Goal: Task Accomplishment & Management: Use online tool/utility

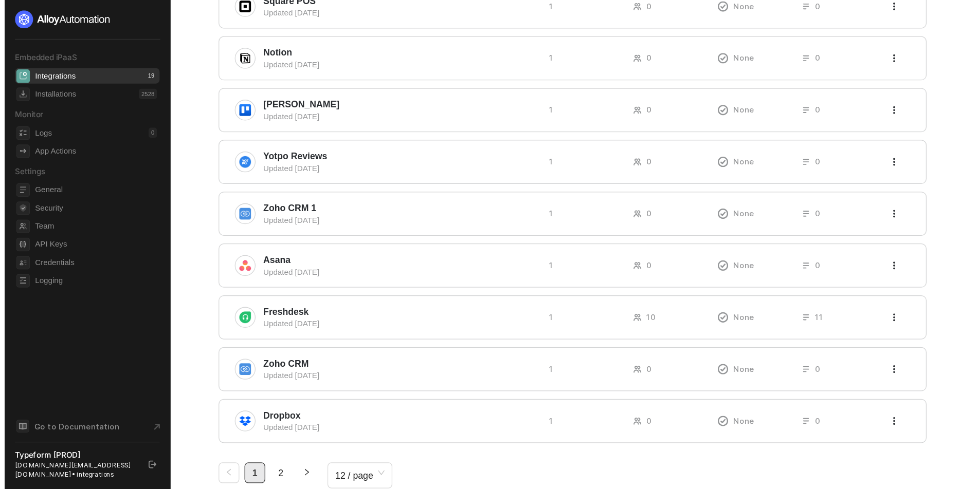
scroll to position [181, 0]
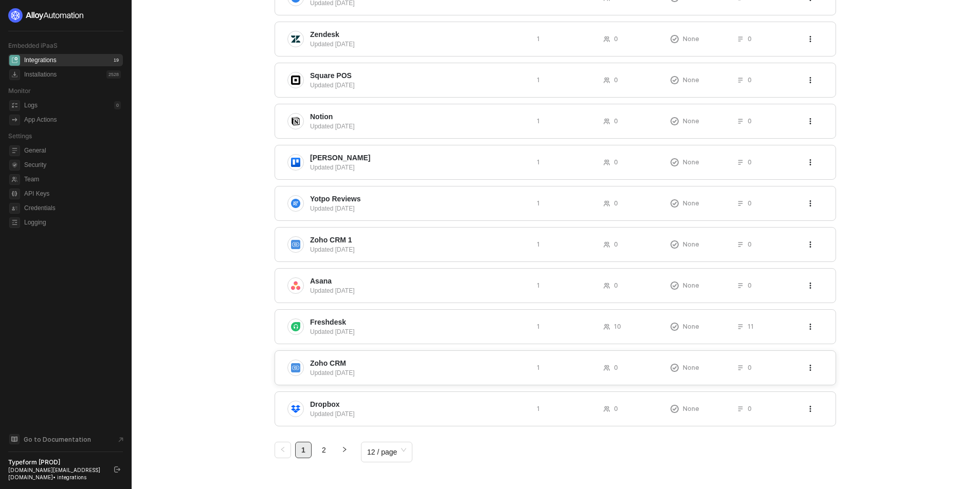
click at [351, 366] on span "Zoho CRM" at bounding box center [419, 363] width 219 height 10
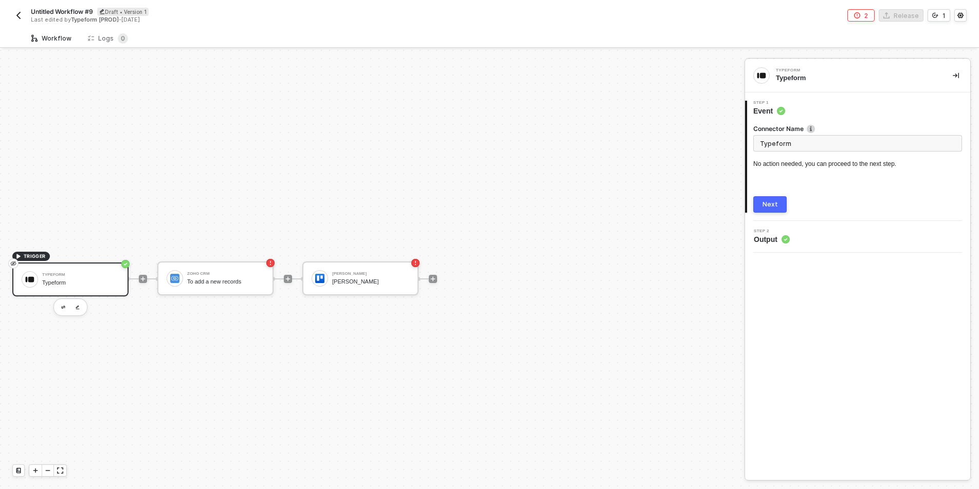
scroll to position [19, 0]
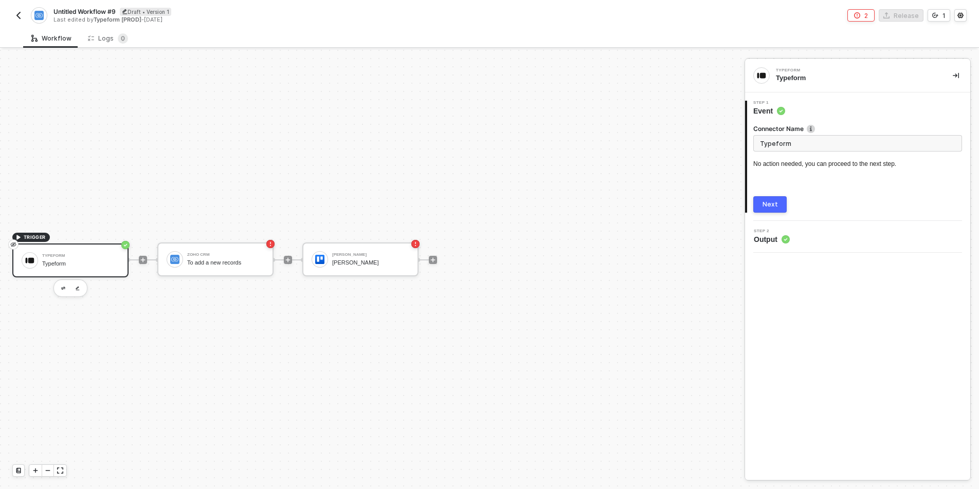
click at [768, 206] on div "Next" at bounding box center [770, 205] width 15 height 8
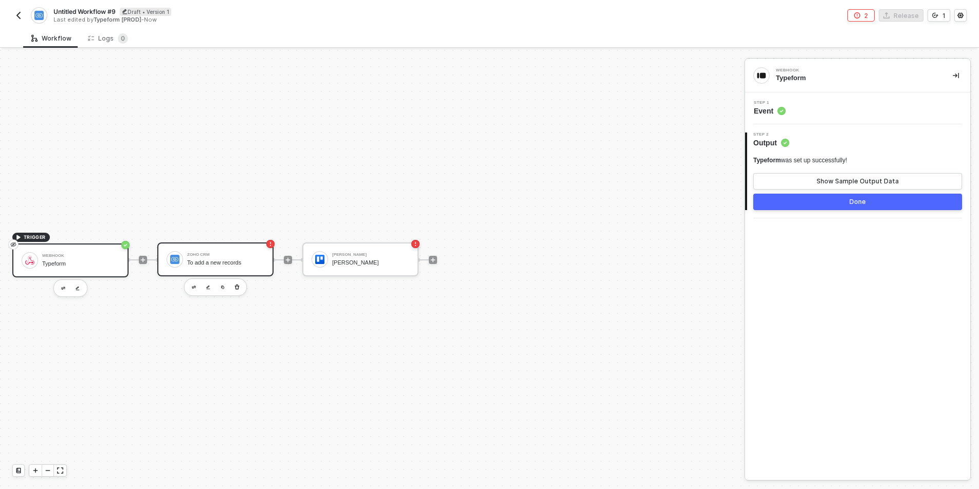
click at [202, 255] on div "Zoho CRM" at bounding box center [225, 255] width 77 height 4
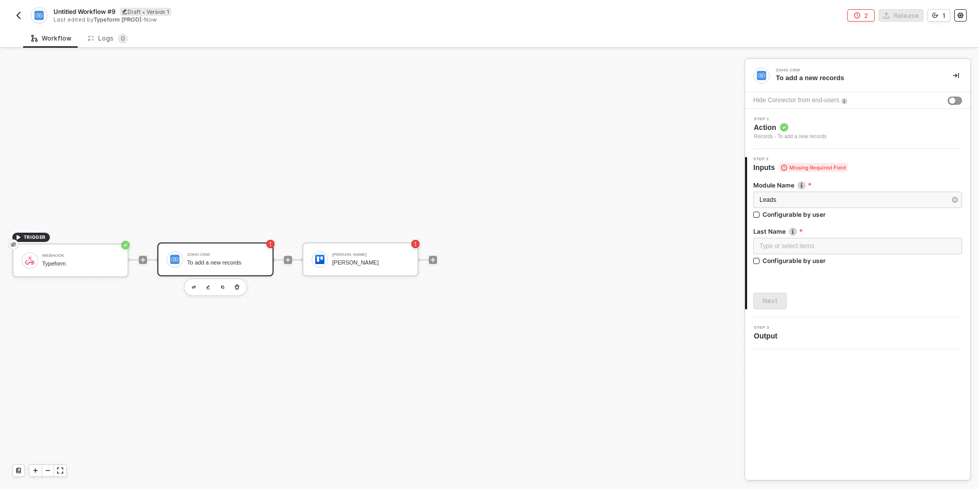
click at [957, 16] on icon "icon-settings" at bounding box center [960, 15] width 6 height 6
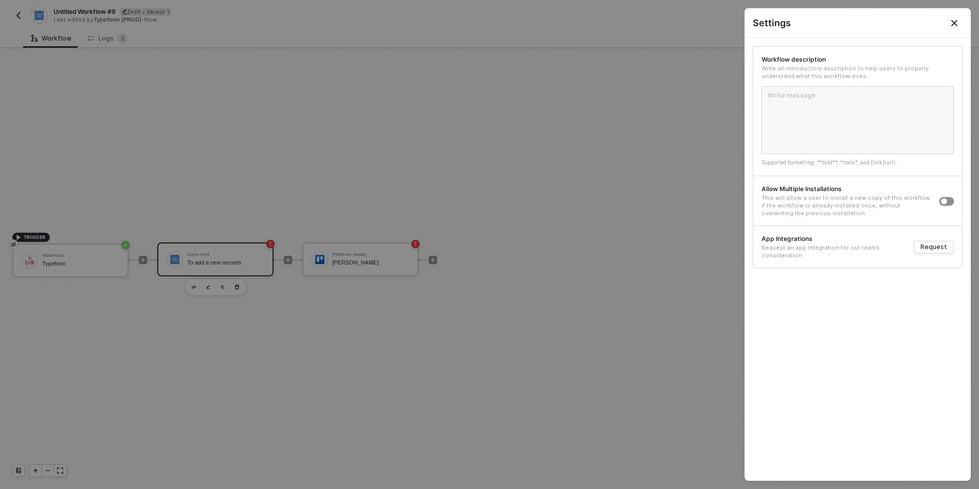
click at [952, 201] on button "button" at bounding box center [946, 201] width 14 height 8
click at [954, 26] on icon "Close" at bounding box center [954, 23] width 8 height 8
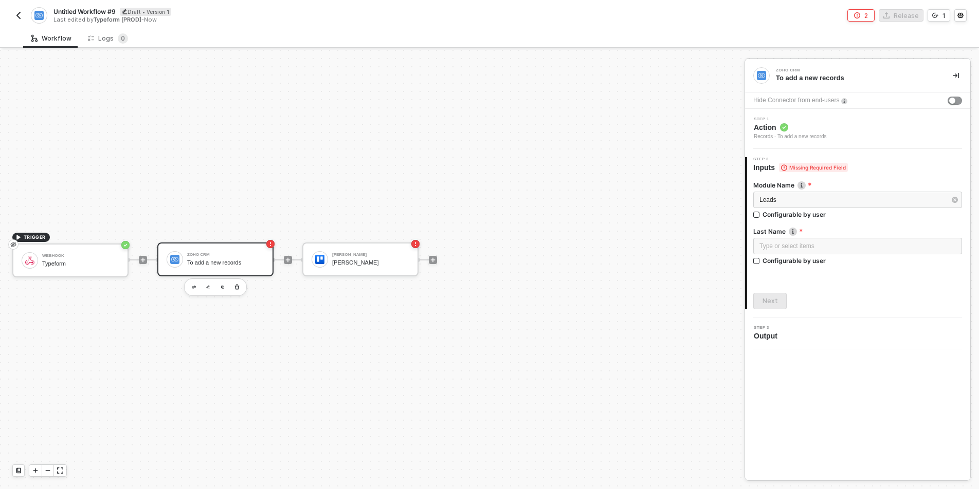
click at [14, 10] on button "button" at bounding box center [18, 15] width 12 height 12
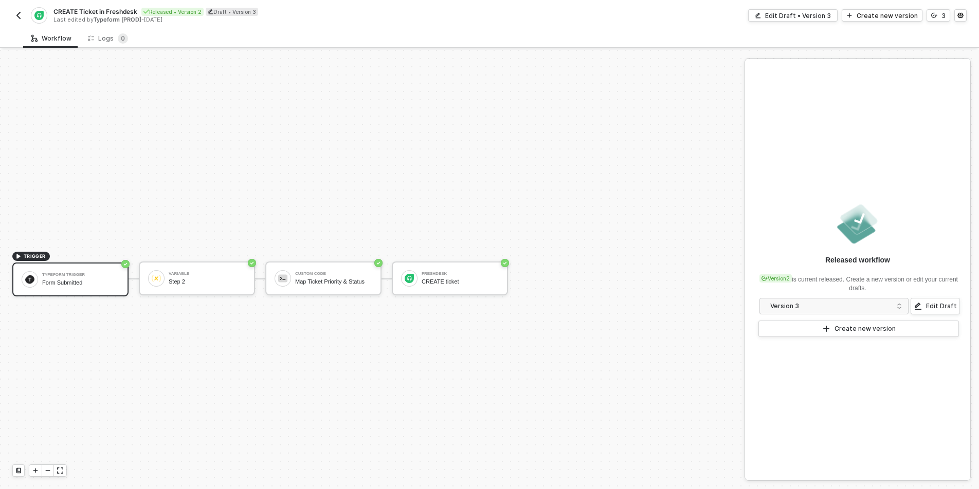
scroll to position [19, 0]
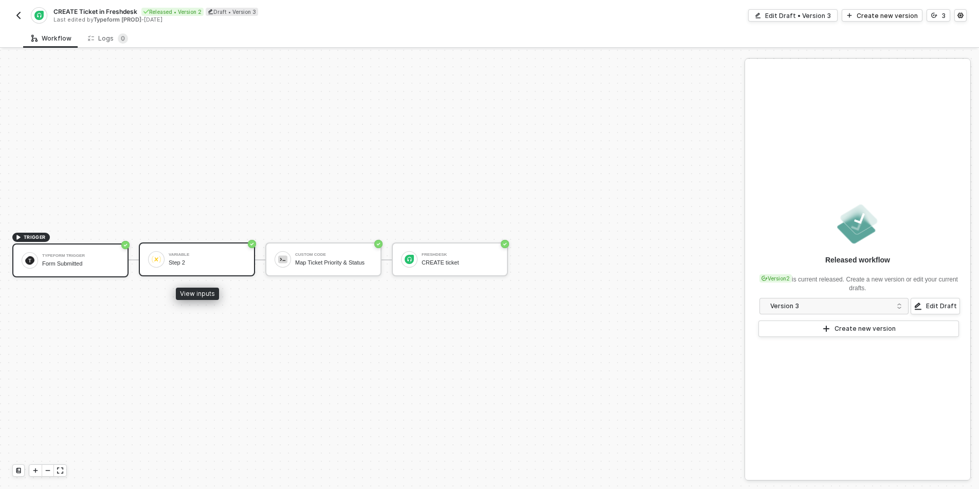
click at [207, 262] on div "Step 2" at bounding box center [207, 263] width 77 height 7
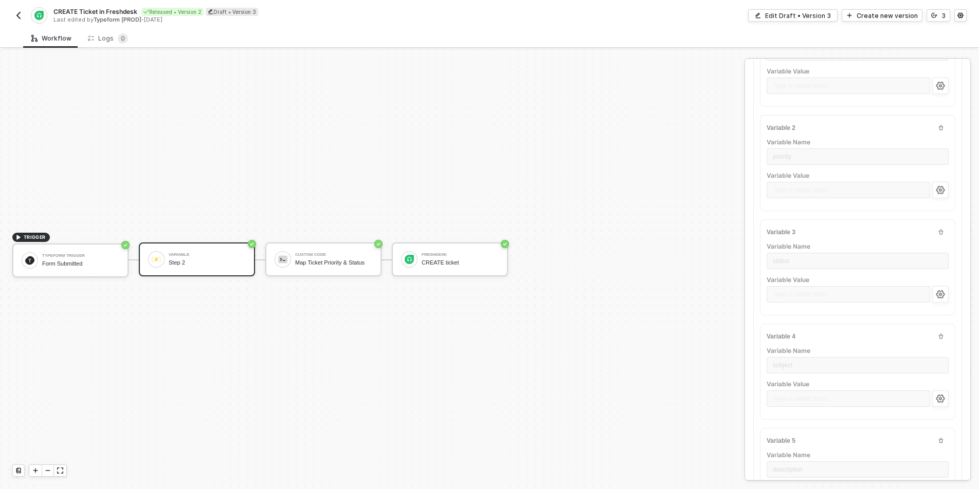
scroll to position [211, 0]
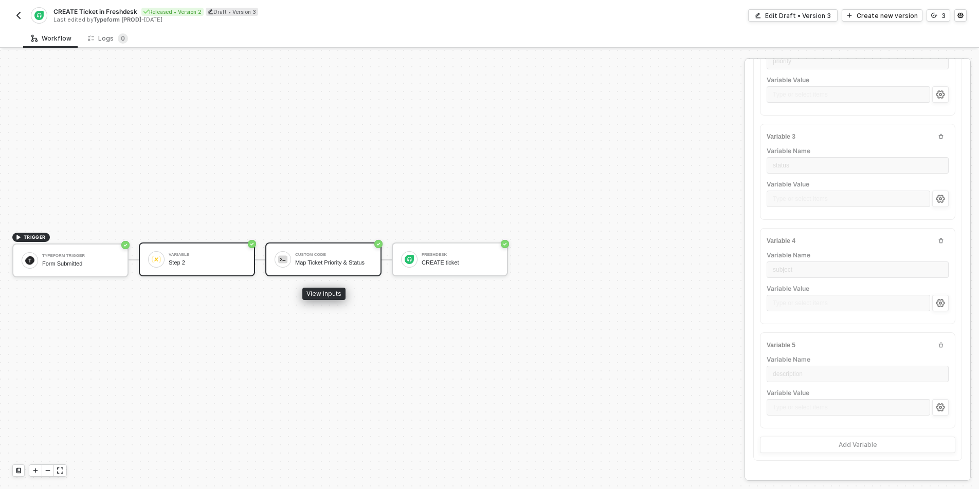
click at [333, 259] on div "Custom Code Map Ticket Priority & Status" at bounding box center [333, 260] width 77 height 20
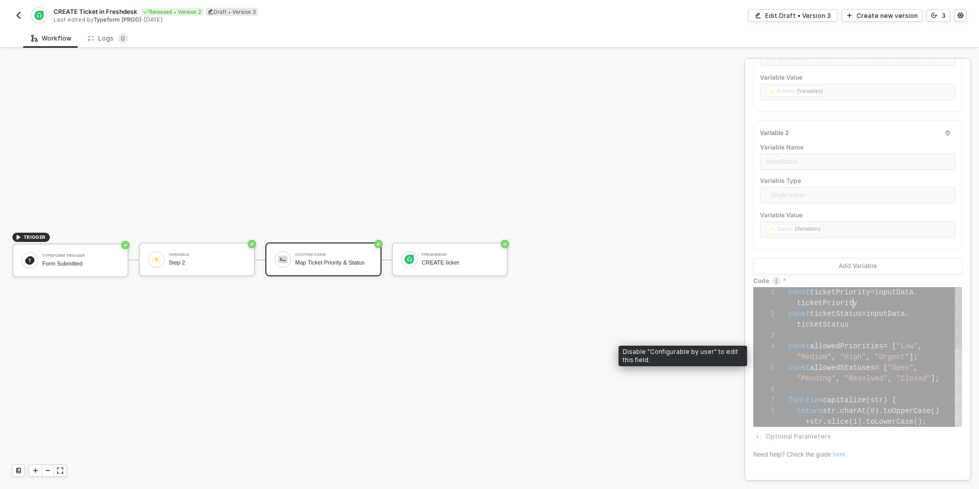
scroll to position [0, 65]
click at [853, 305] on div "1 2 3 4 5 6 7 8 const ticketPriority = inputData . ticketPriority const ticketS…" at bounding box center [857, 357] width 209 height 140
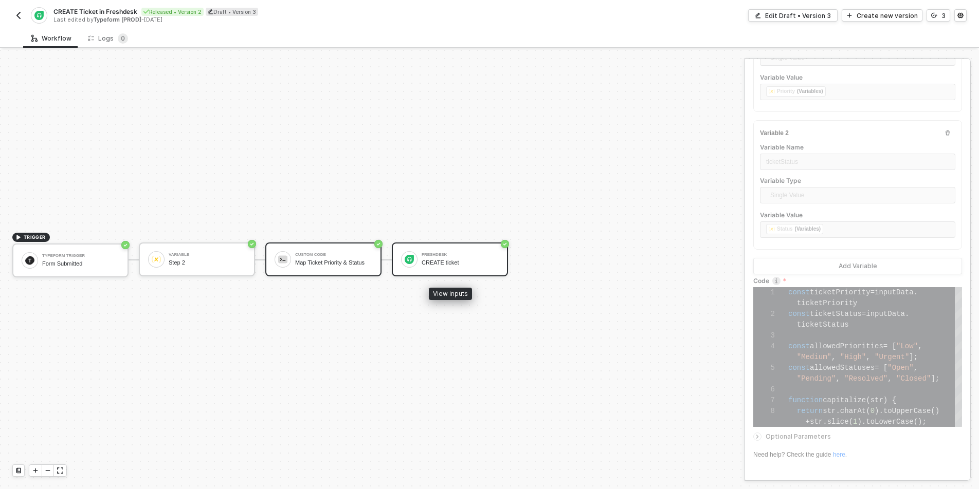
click at [441, 261] on div "CREATE ticket" at bounding box center [460, 263] width 77 height 7
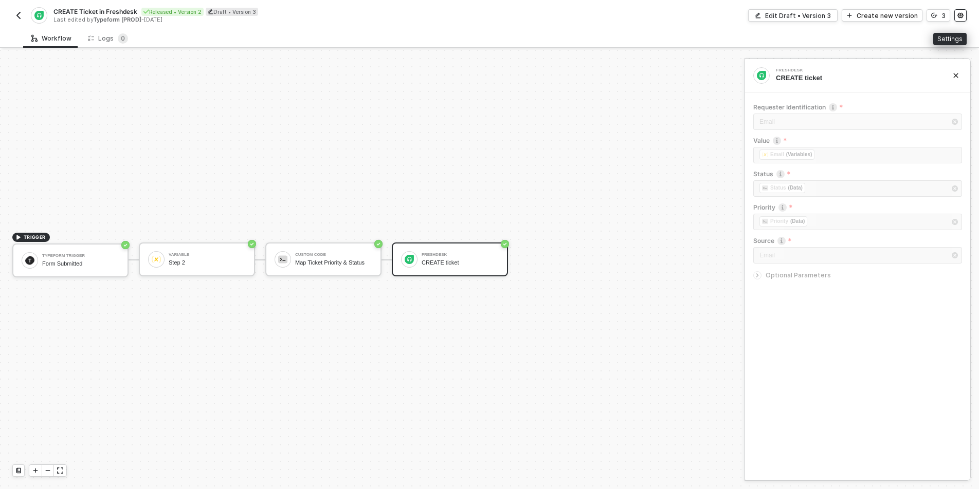
click at [960, 17] on icon "icon-settings" at bounding box center [960, 16] width 6 height 6
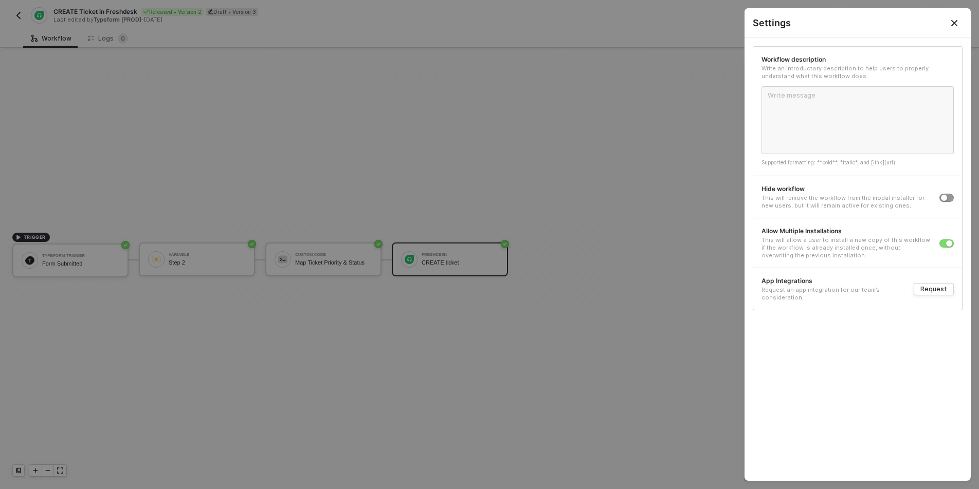
click at [957, 24] on icon "Close" at bounding box center [954, 23] width 8 height 8
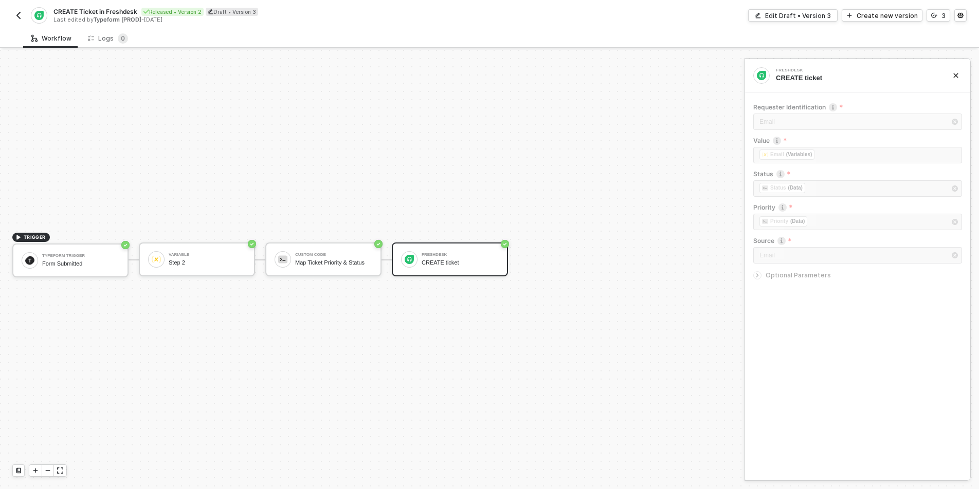
click at [20, 13] on img "button" at bounding box center [18, 15] width 8 height 8
